Goal: Task Accomplishment & Management: Use online tool/utility

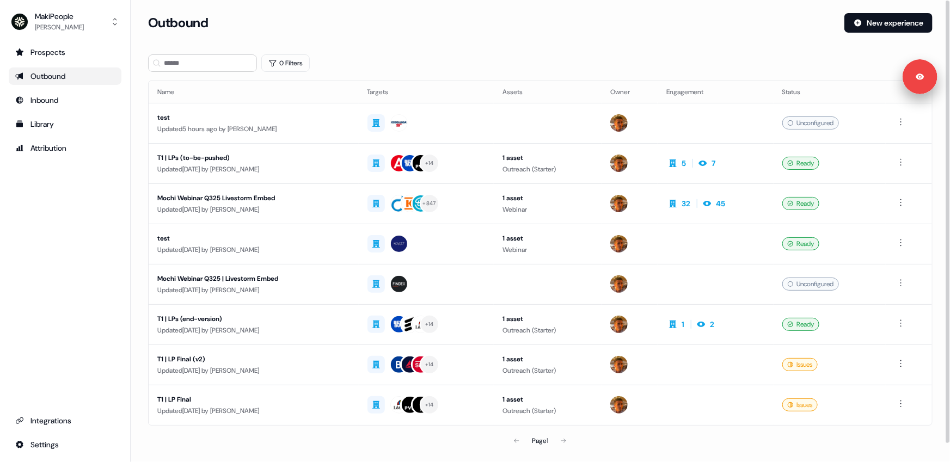
click at [367, 64] on div "0 Filters" at bounding box center [540, 62] width 784 height 17
click at [271, 128] on div "Updated 5 hours ago by Vincent Bonjean" at bounding box center [253, 129] width 193 height 11
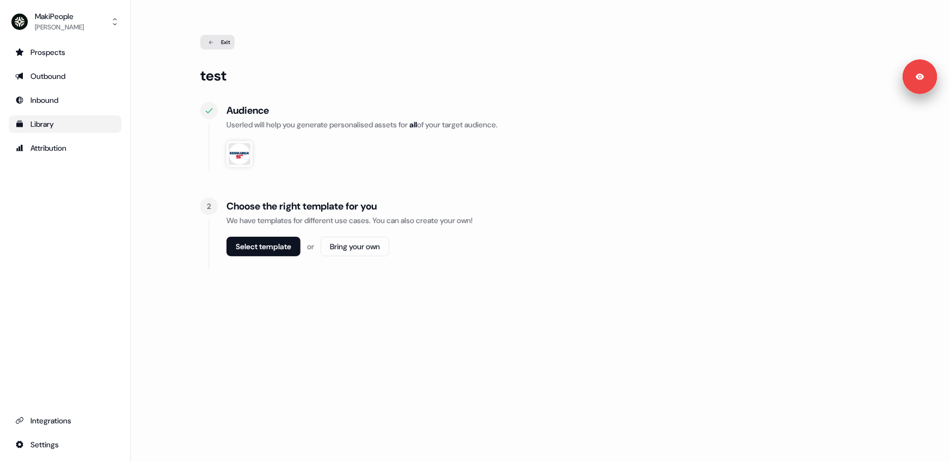
click at [60, 124] on div "Library" at bounding box center [65, 124] width 100 height 11
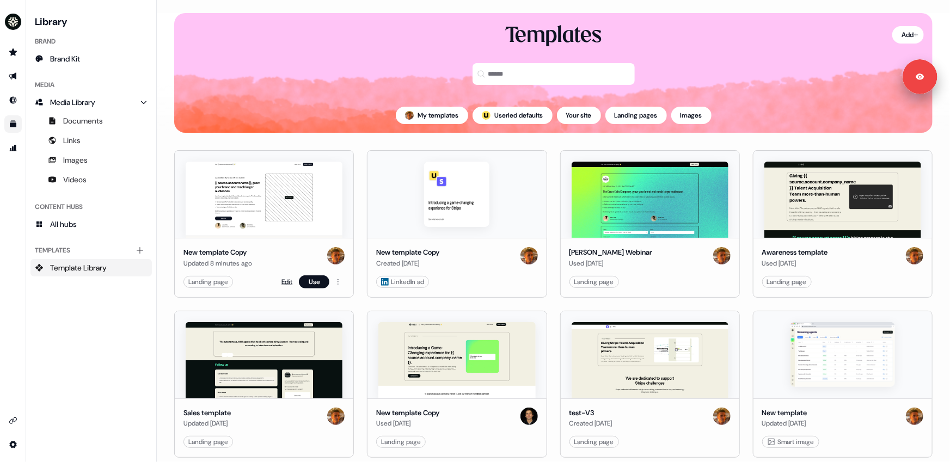
click at [283, 280] on link "Edit" at bounding box center [286, 281] width 11 height 11
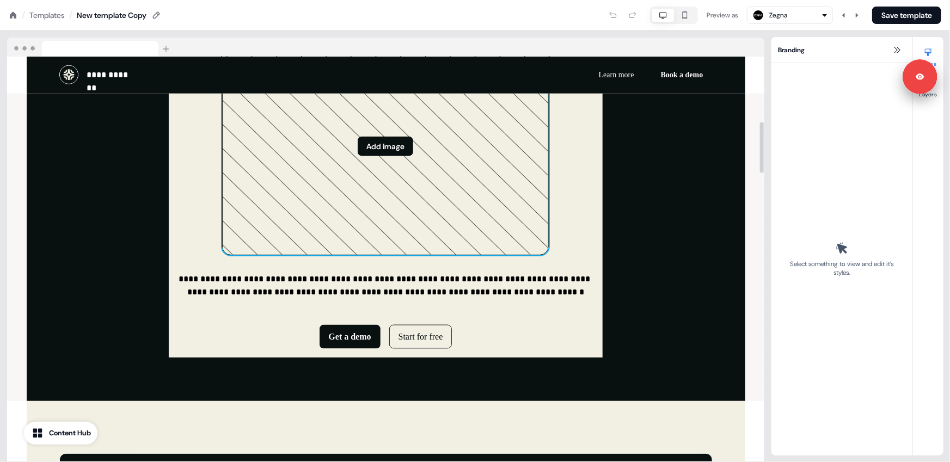
scroll to position [649, 0]
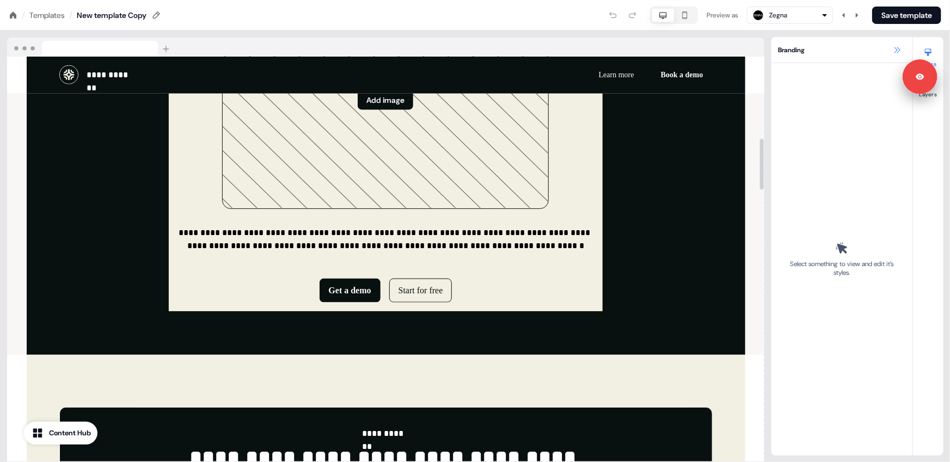
click at [897, 51] on icon at bounding box center [896, 50] width 9 height 9
click at [897, 46] on icon at bounding box center [896, 50] width 9 height 9
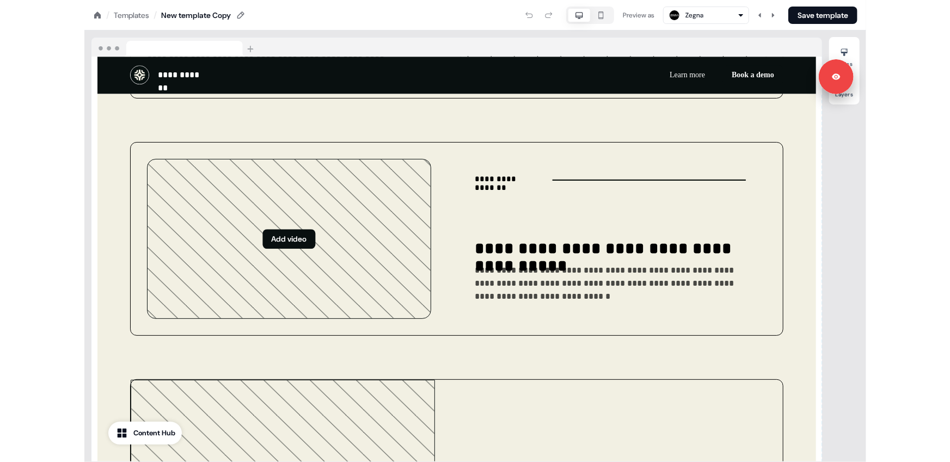
scroll to position [1411, 0]
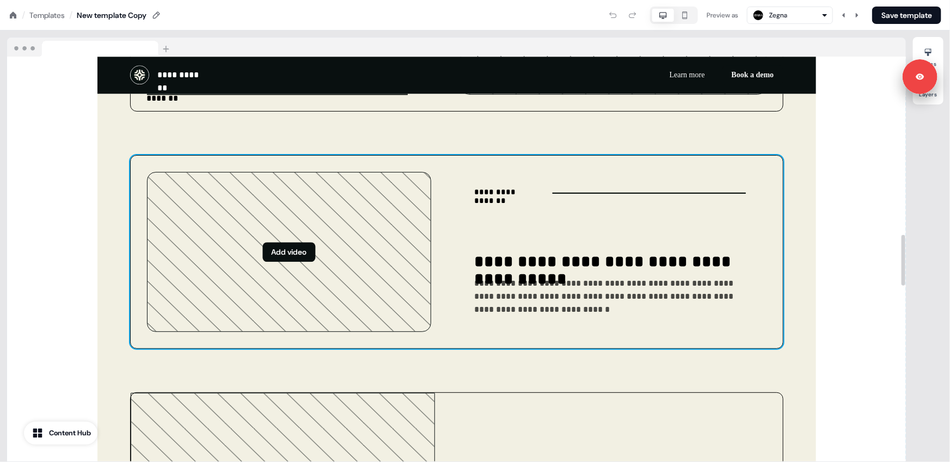
click at [452, 221] on div "**********" at bounding box center [456, 252] width 653 height 194
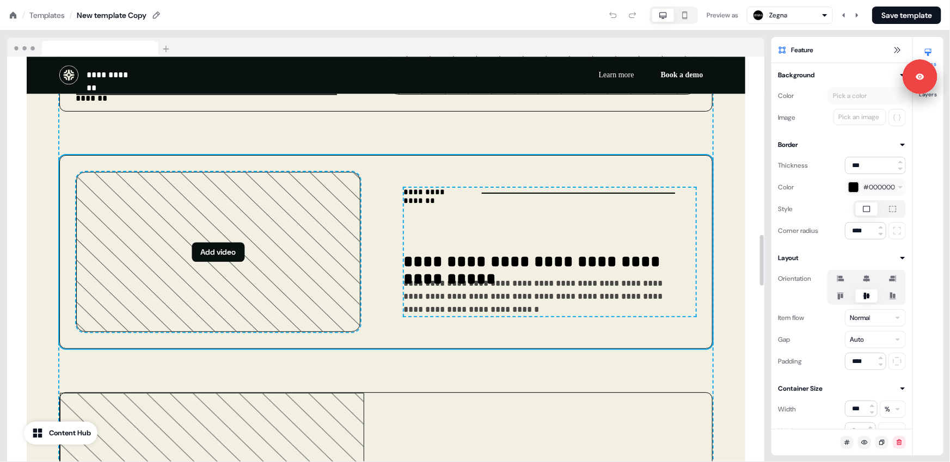
click at [428, 227] on div "**********" at bounding box center [550, 252] width 292 height 128
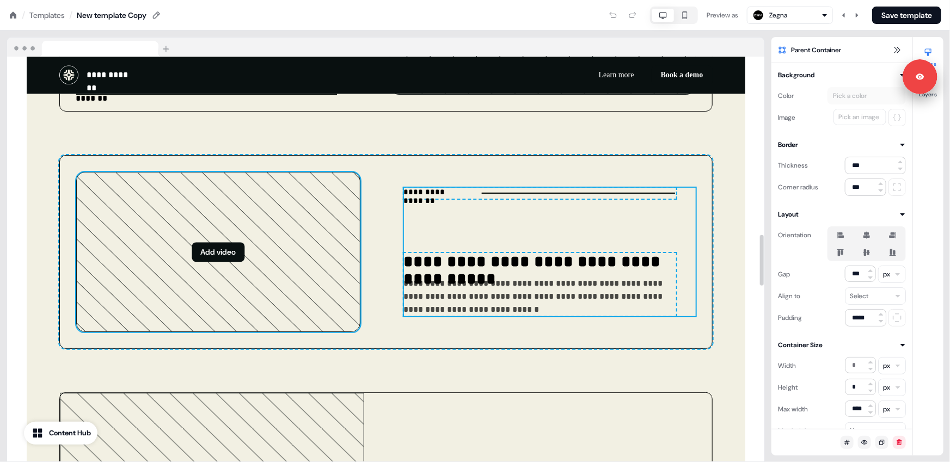
click at [305, 225] on icon at bounding box center [218, 251] width 283 height 159
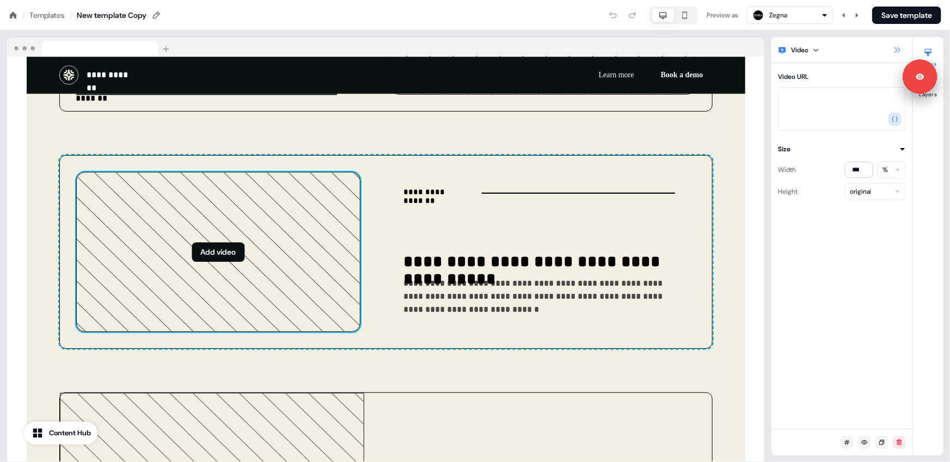
click at [897, 51] on icon at bounding box center [896, 50] width 9 height 9
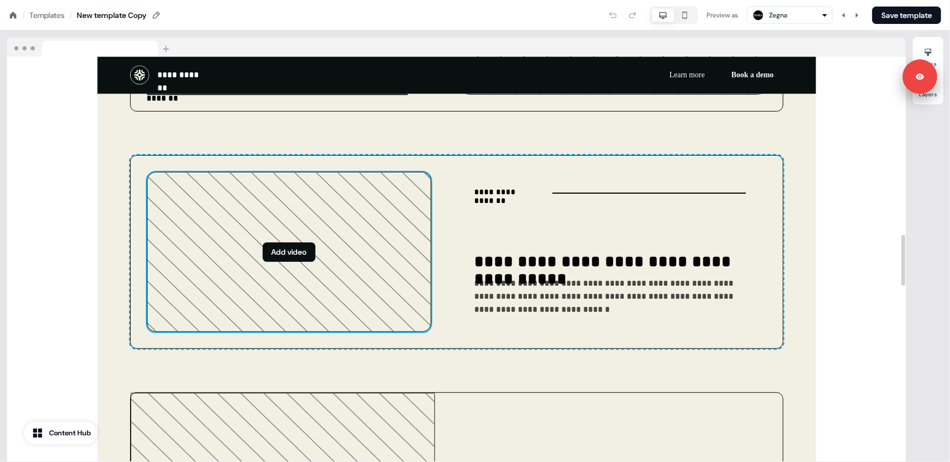
click at [509, 14] on div "Preview as Zegna Save template" at bounding box center [551, 15] width 779 height 17
click at [492, 11] on div "Preview as Zegna Save template" at bounding box center [551, 15] width 779 height 17
click at [488, 13] on div "Preview as Zegna Save template" at bounding box center [551, 15] width 779 height 17
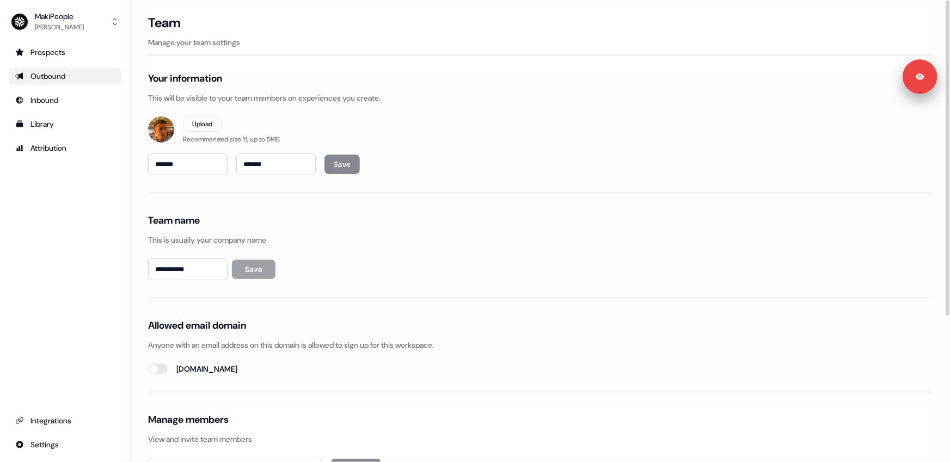
click at [47, 75] on div "Outbound" at bounding box center [65, 76] width 100 height 11
click at [52, 25] on div "[PERSON_NAME]" at bounding box center [59, 27] width 49 height 11
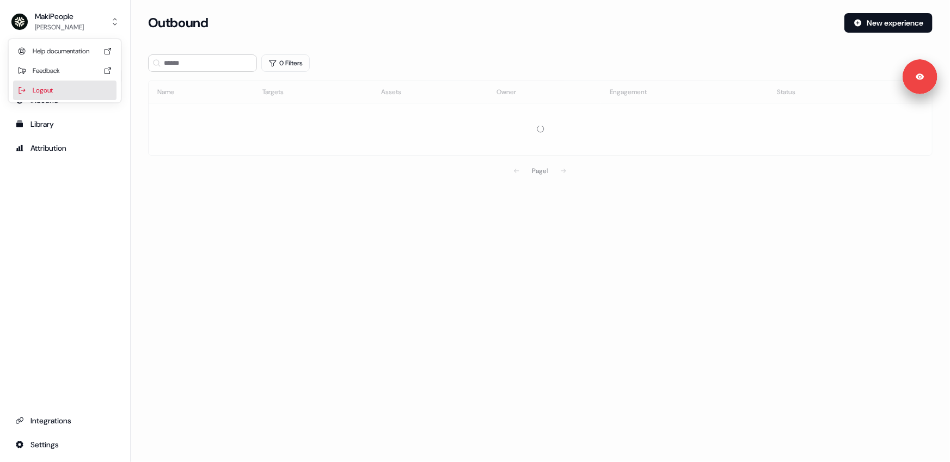
click at [61, 85] on div "Logout" at bounding box center [64, 91] width 103 height 20
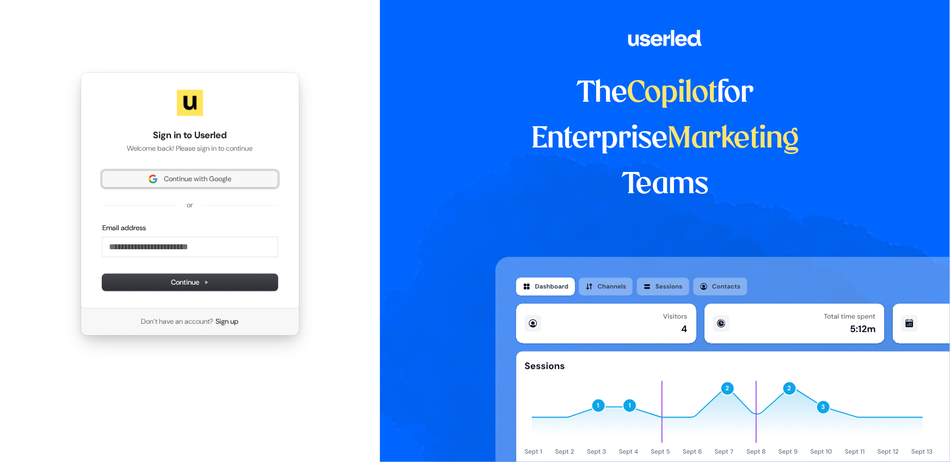
click at [214, 179] on span "Continue with Google" at bounding box center [197, 179] width 67 height 10
